Goal: Information Seeking & Learning: Learn about a topic

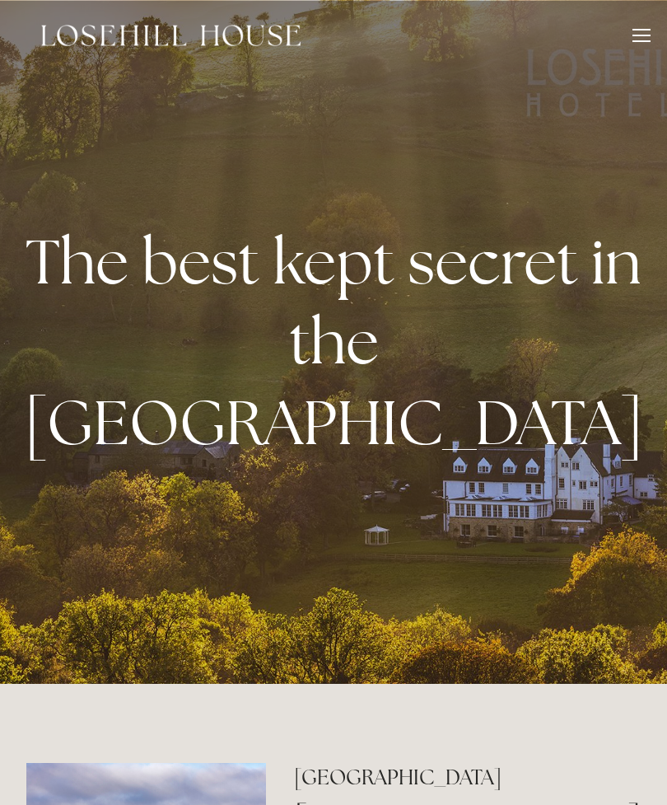
click at [644, 36] on div at bounding box center [641, 38] width 18 height 18
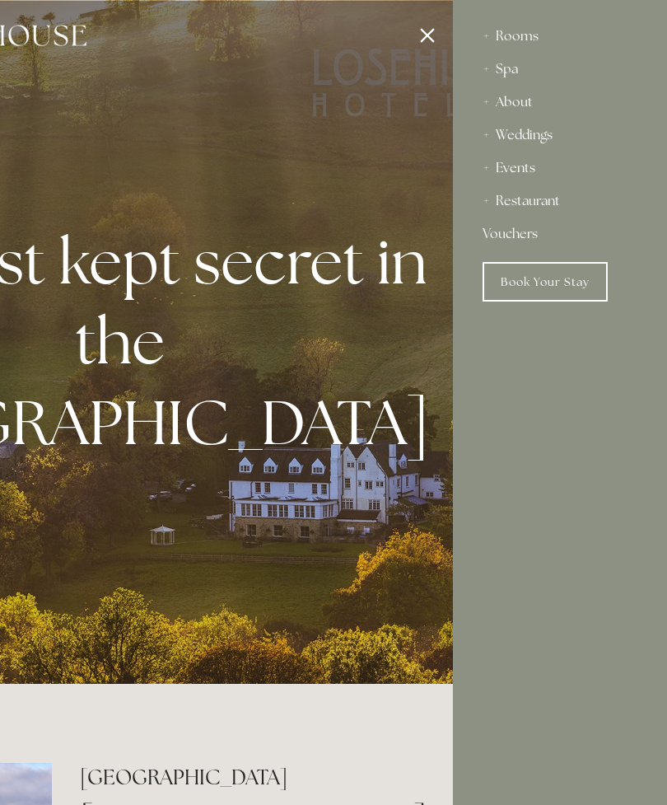
click at [520, 42] on div "Rooms" at bounding box center [560, 36] width 155 height 33
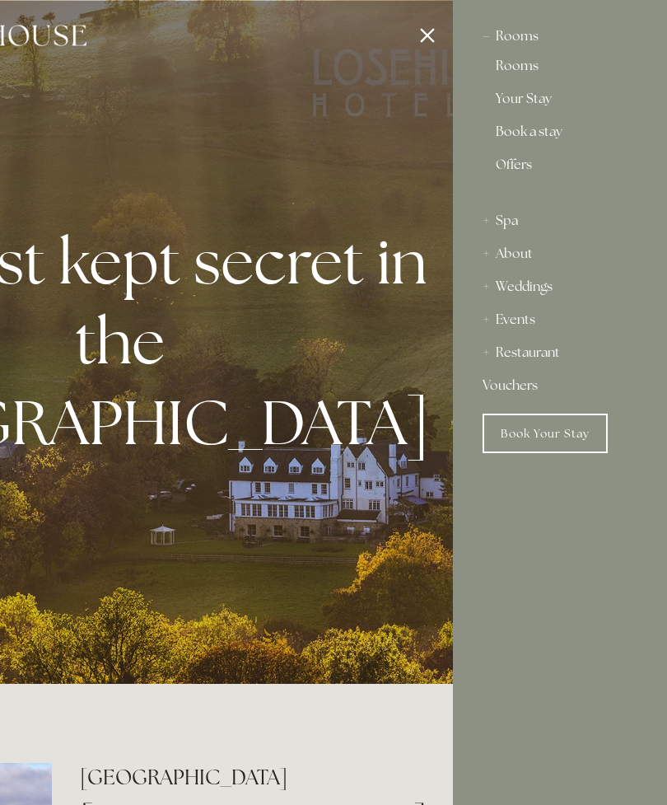
click at [517, 76] on link "Rooms" at bounding box center [560, 69] width 128 height 20
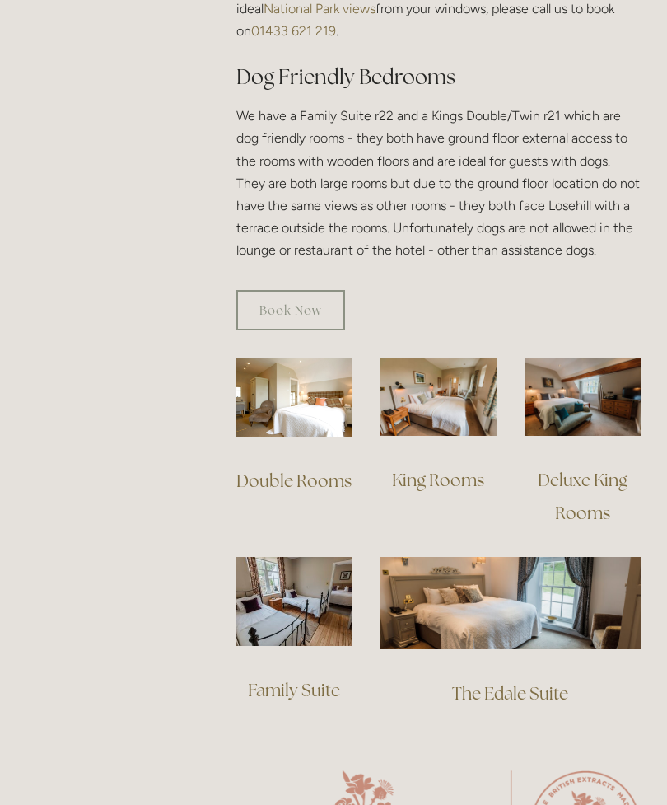
scroll to position [987, 0]
click at [530, 682] on link "The Edale Suite" at bounding box center [510, 693] width 116 height 22
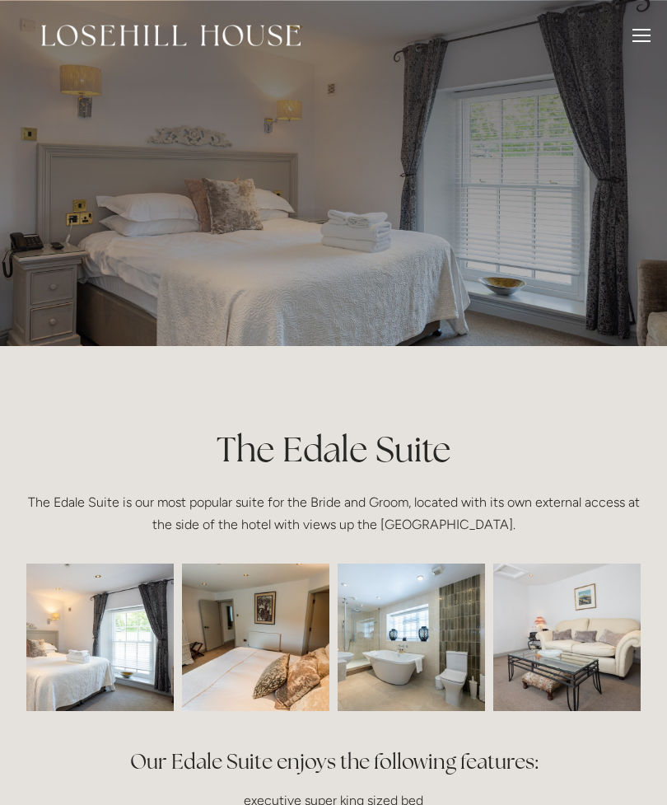
click at [432, 650] on img at bounding box center [412, 636] width 222 height 147
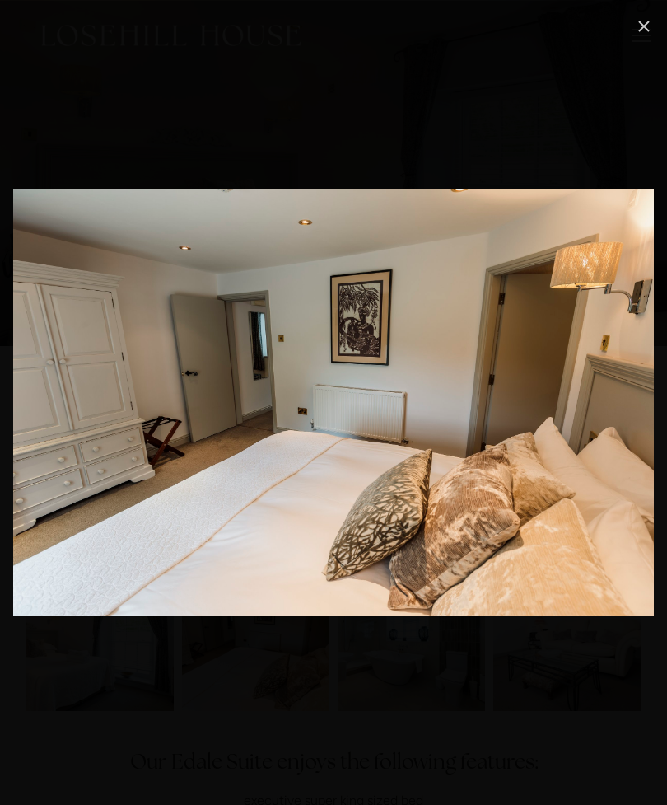
click at [654, 26] on link "Close" at bounding box center [644, 26] width 20 height 20
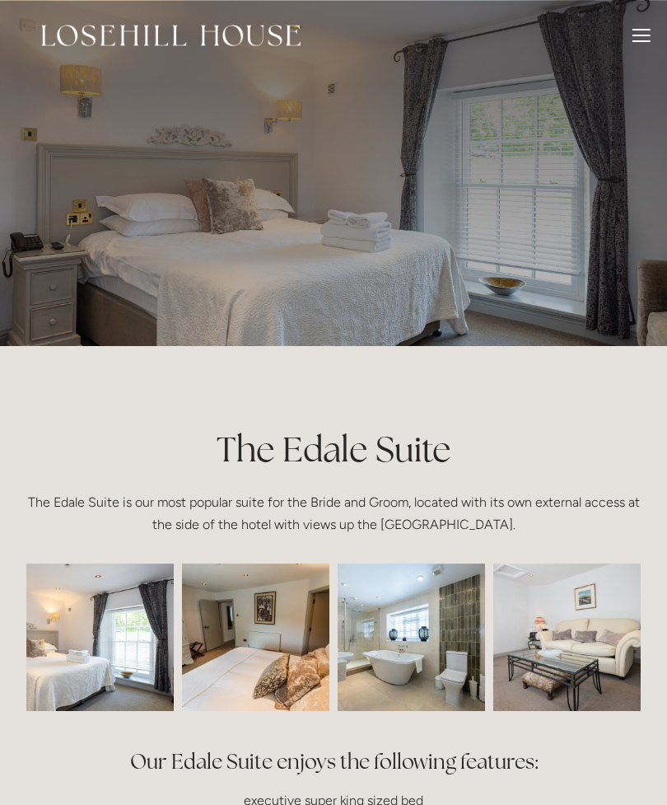
click at [641, 35] on div at bounding box center [641, 36] width 18 height 2
